Goal: Find contact information: Find contact information

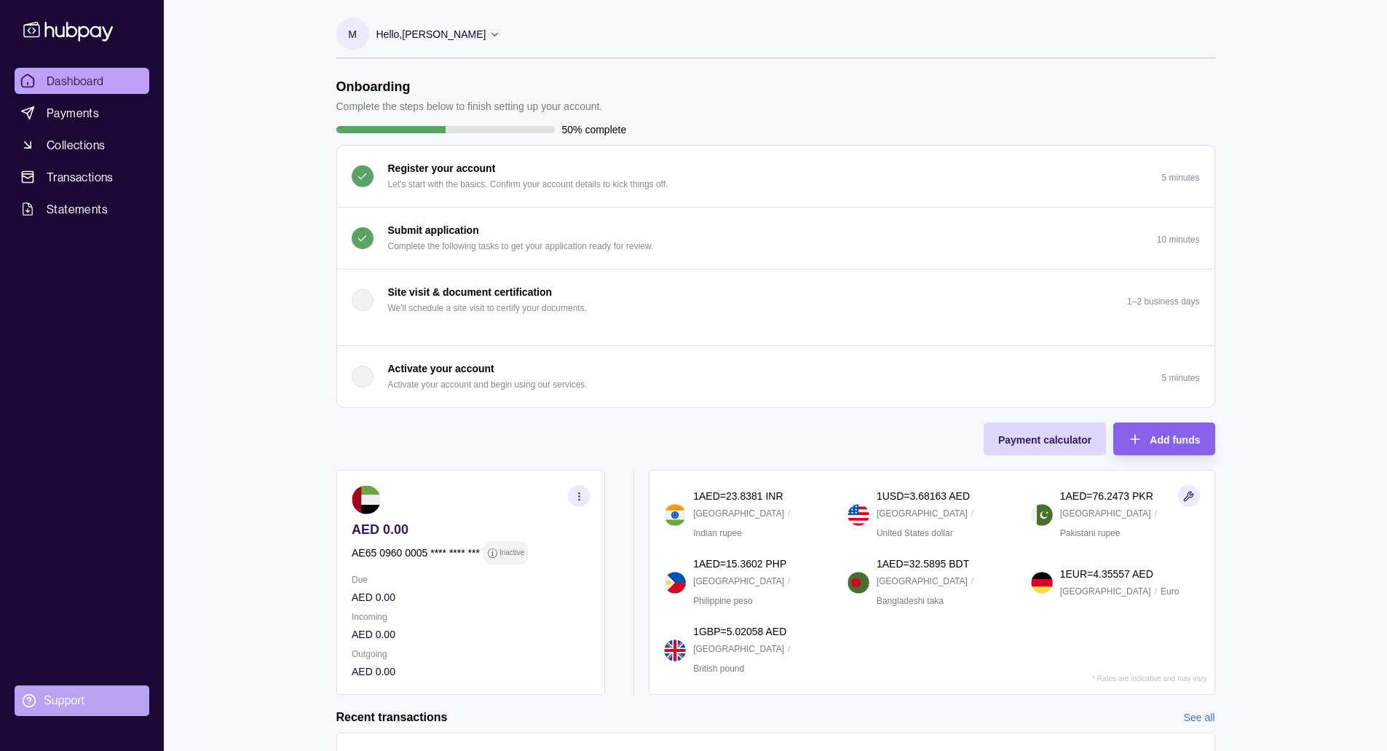
click at [26, 698] on icon at bounding box center [29, 700] width 15 height 15
click at [250, 494] on div "Dashboard Payments Collections Transactions Statements Support M Hello, [PERSON…" at bounding box center [693, 442] width 1387 height 884
click at [73, 693] on div "Support" at bounding box center [64, 701] width 41 height 16
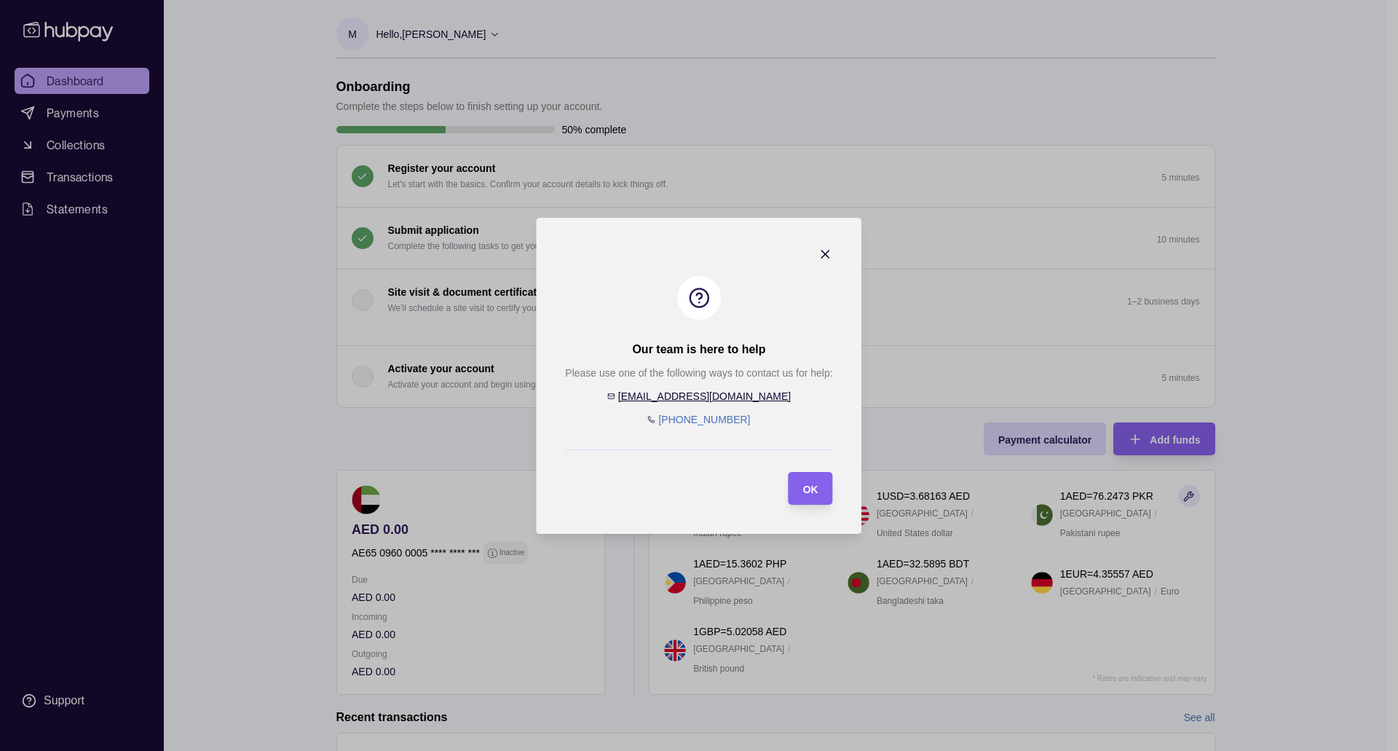
click at [725, 421] on link "[PHONE_NUMBER]" at bounding box center [704, 420] width 92 height 12
drag, startPoint x: 742, startPoint y: 420, endPoint x: 673, endPoint y: 412, distance: 69.6
click at [673, 412] on div "Please use one of the following ways to contact us for help: [EMAIL_ADDRESS][DO…" at bounding box center [698, 396] width 267 height 63
copy link "[PHONE_NUMBER]"
click at [756, 421] on div "Please use one of the following ways to contact us for help: [EMAIL_ADDRESS][DO…" at bounding box center [698, 396] width 267 height 63
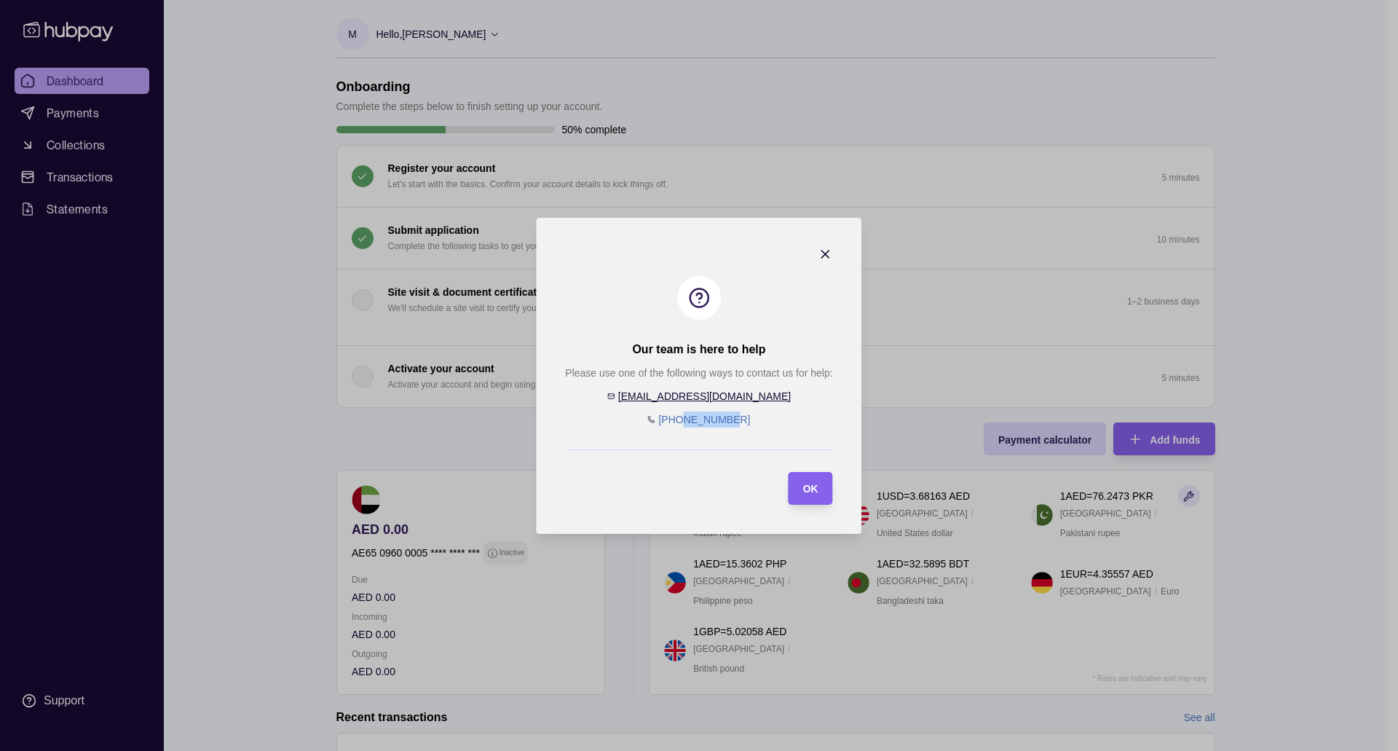
drag, startPoint x: 754, startPoint y: 421, endPoint x: 691, endPoint y: 425, distance: 62.8
click at [691, 425] on div "Please use one of the following ways to contact us for help: [EMAIL_ADDRESS][DO…" at bounding box center [698, 396] width 267 height 63
copy link "44592899"
click at [824, 247] on icon "button" at bounding box center [826, 254] width 15 height 15
